Goal: Use online tool/utility

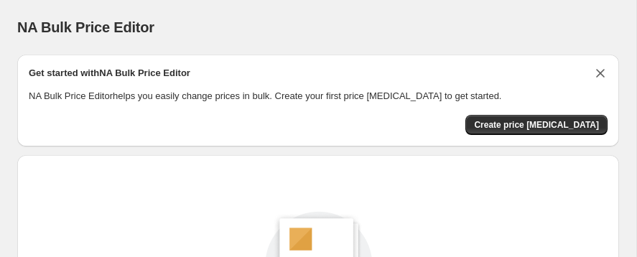
click at [596, 76] on icon "Dismiss card" at bounding box center [600, 73] width 9 height 9
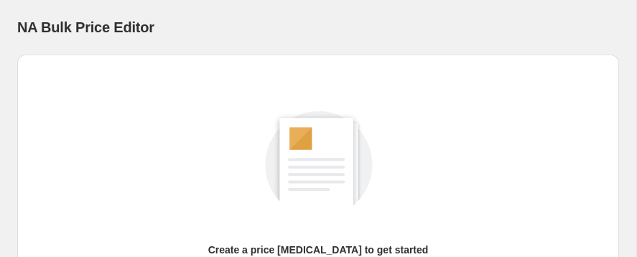
click at [211, 34] on div "NA Bulk Price Editor" at bounding box center [317, 27] width 601 height 20
